Goal: Information Seeking & Learning: Understand process/instructions

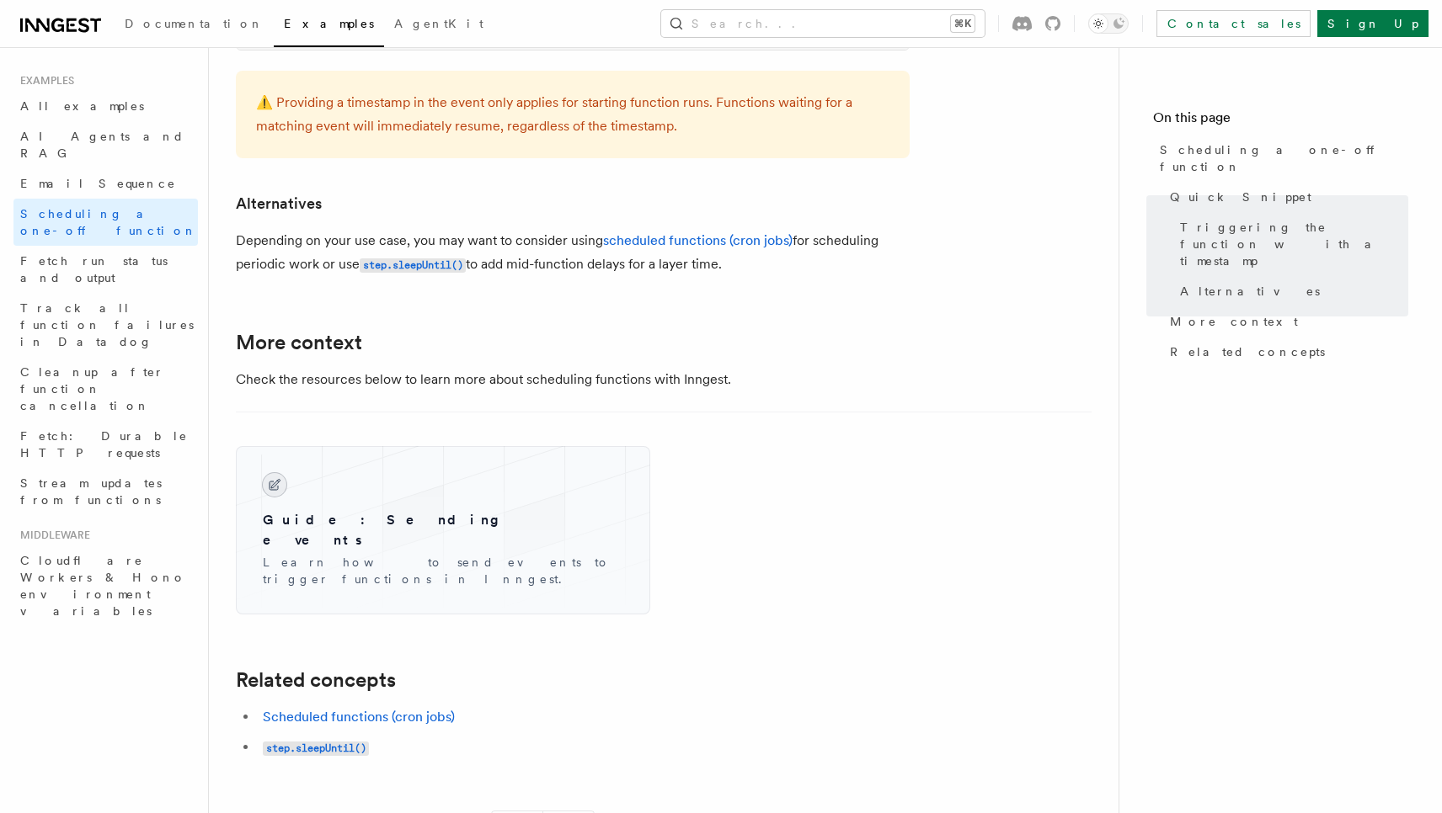
scroll to position [1037, 0]
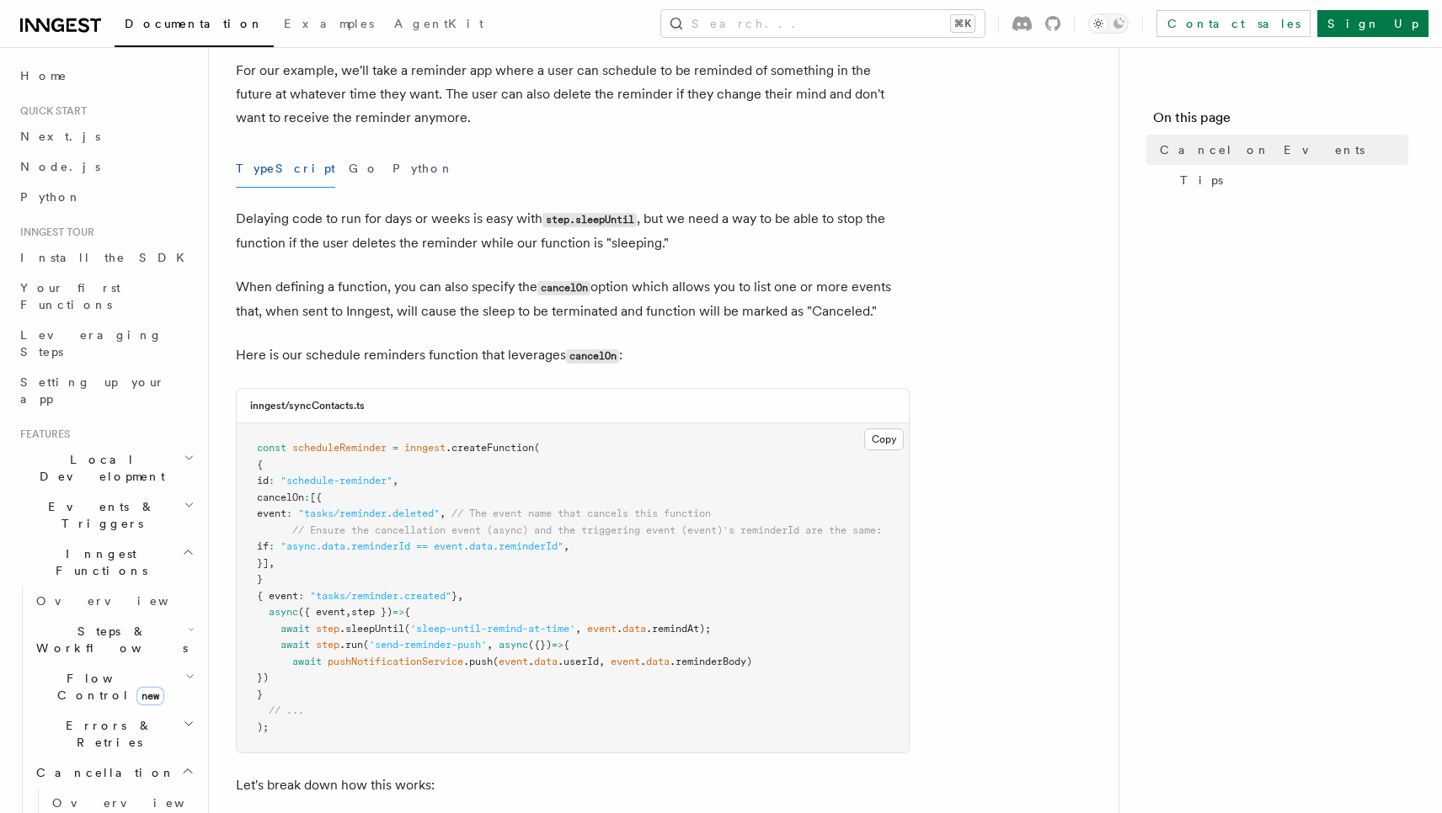
scroll to position [164, 0]
drag, startPoint x: 330, startPoint y: 544, endPoint x: 609, endPoint y: 541, distance: 278.7
click at [569, 541] on span "if : "async.data.reminderId == event.data.reminderId" ," at bounding box center [413, 546] width 312 height 12
copy span ""async.data.reminderId == event.data.reminderId""
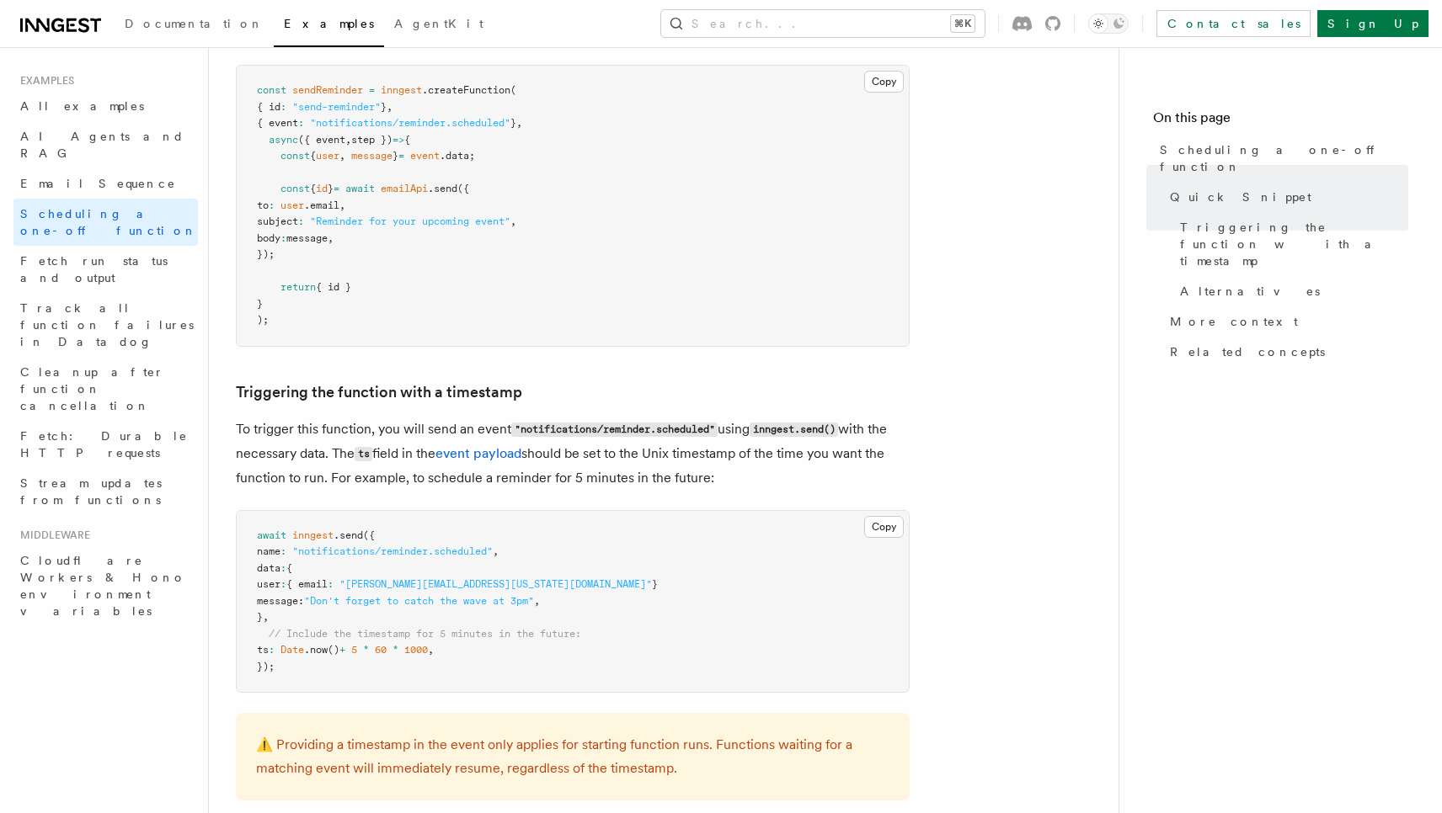
scroll to position [383, 0]
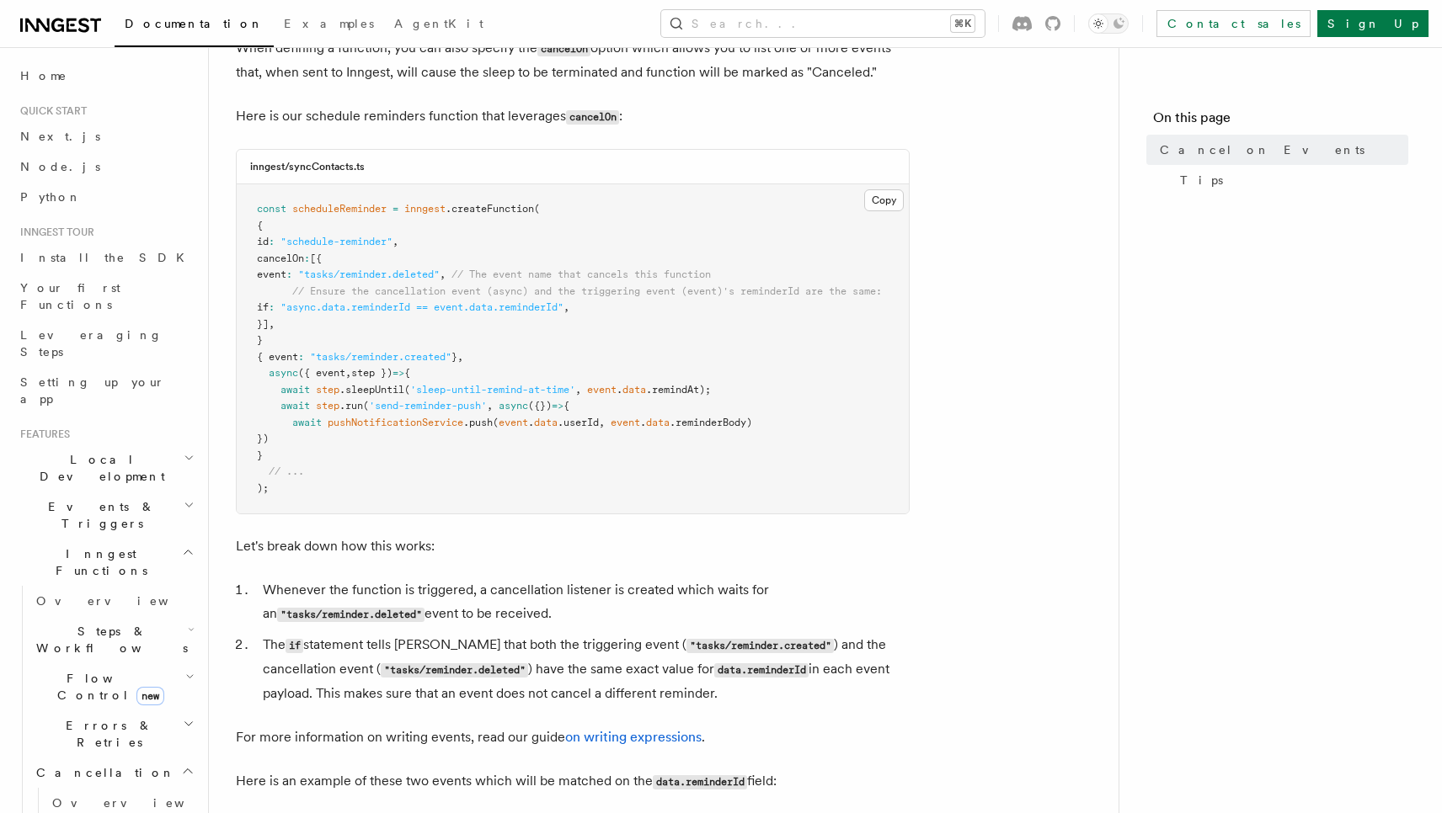
scroll to position [564, 0]
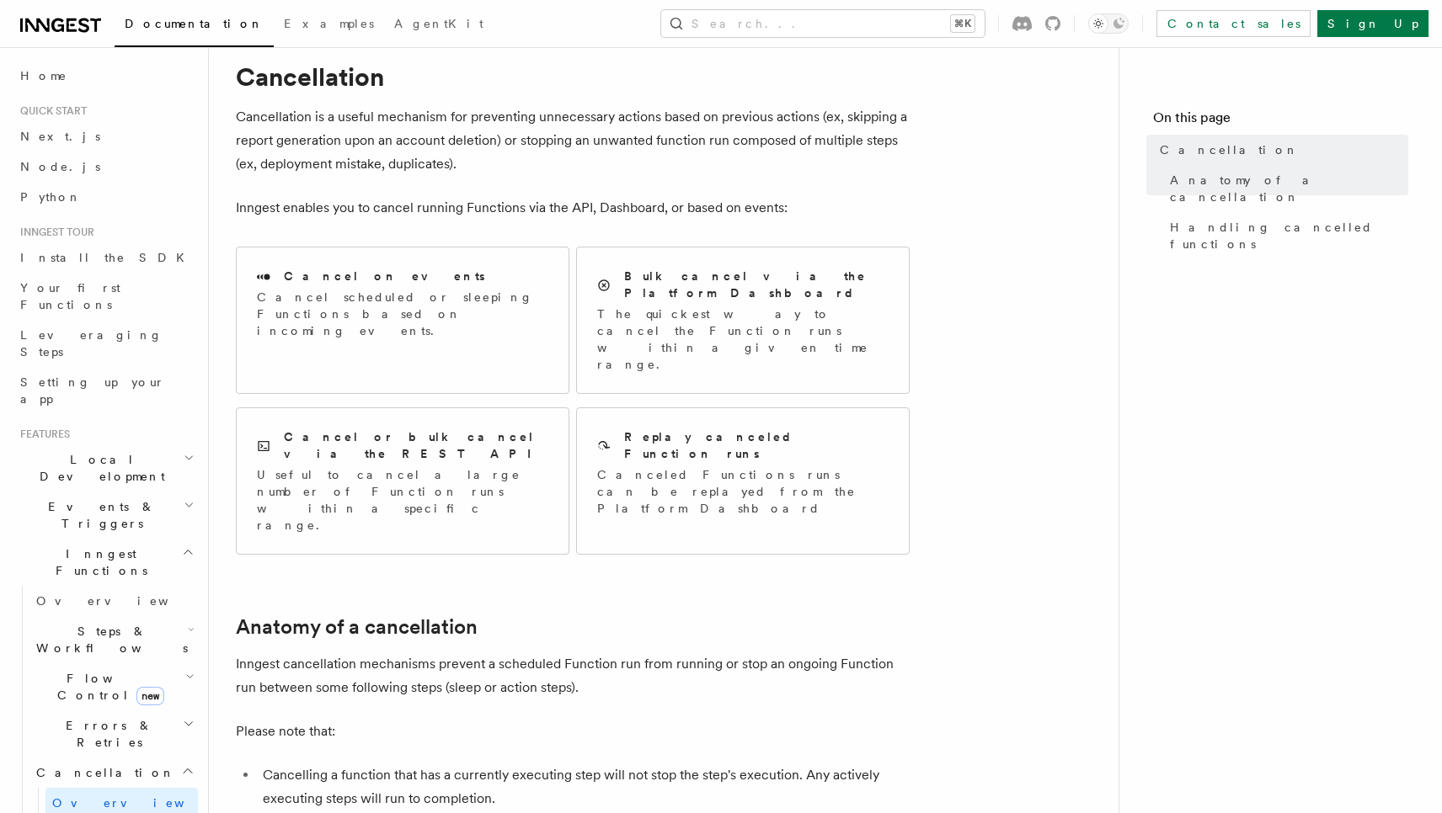
scroll to position [29, 0]
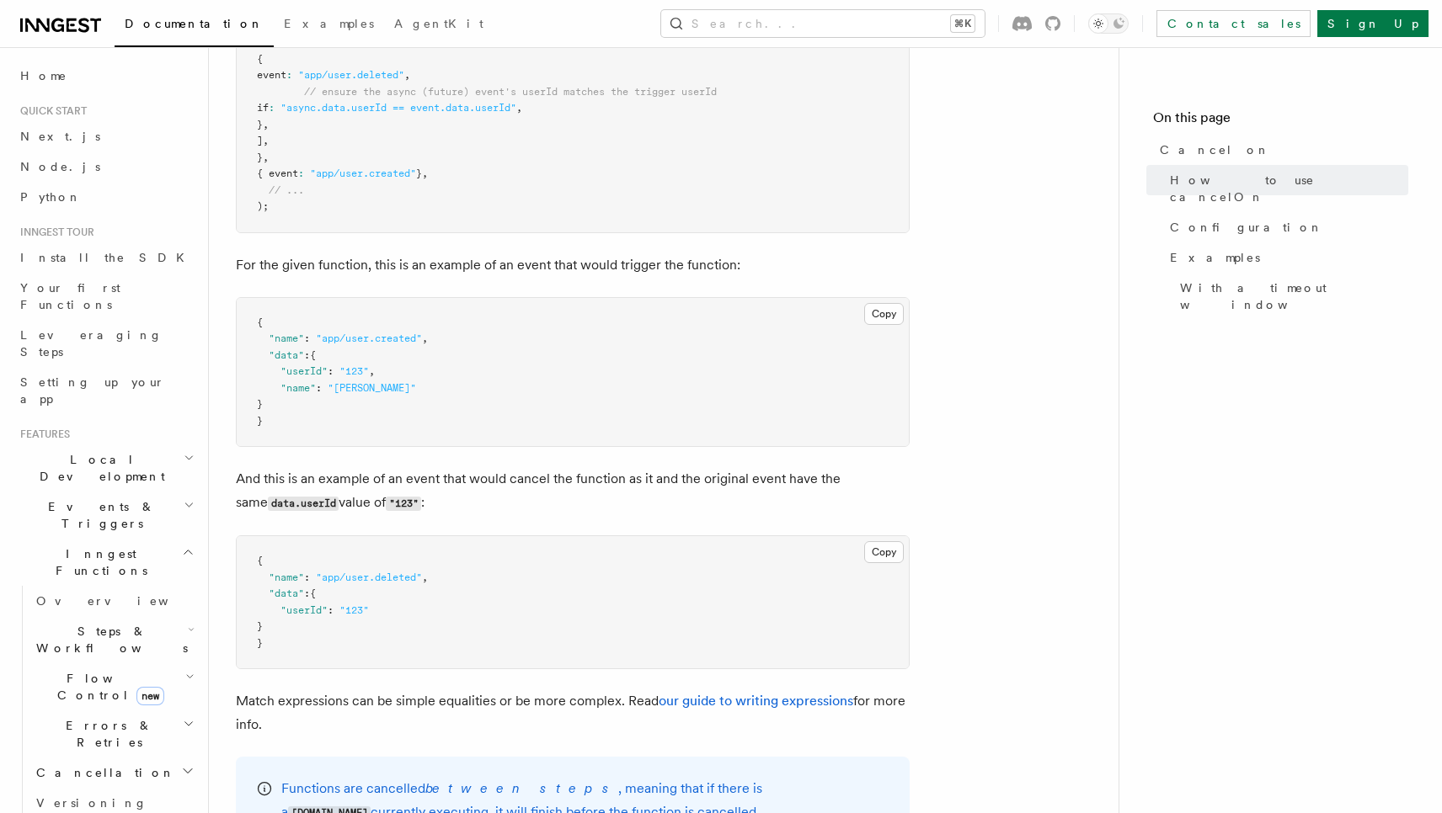
scroll to position [955, 0]
